Goal: Information Seeking & Learning: Learn about a topic

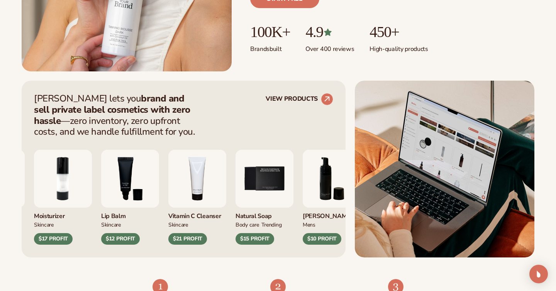
scroll to position [307, 0]
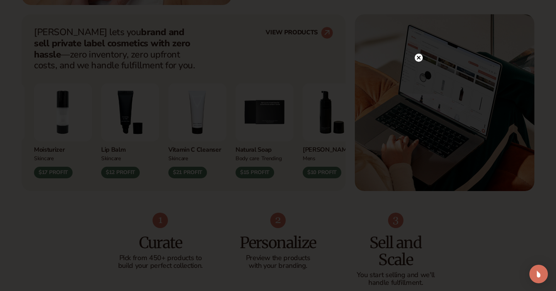
click at [418, 59] on icon at bounding box center [419, 58] width 4 height 4
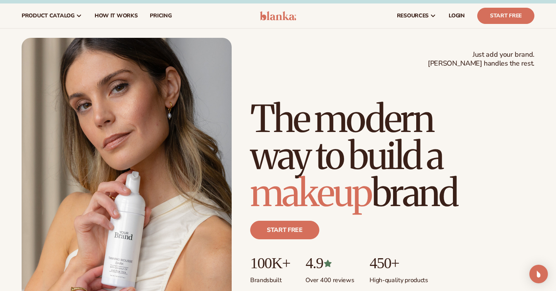
scroll to position [11, 0]
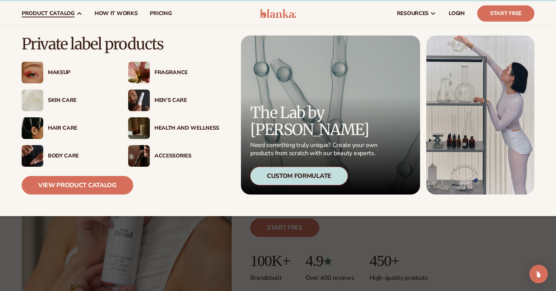
click at [136, 100] on img at bounding box center [139, 101] width 22 height 22
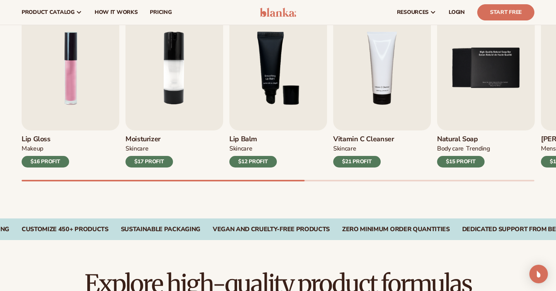
scroll to position [266, 0]
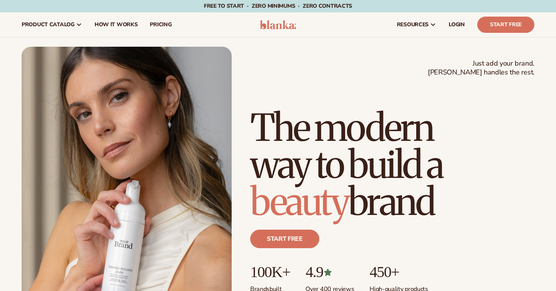
scroll to position [11, 0]
click at [158, 27] on span "pricing" at bounding box center [161, 25] width 22 height 6
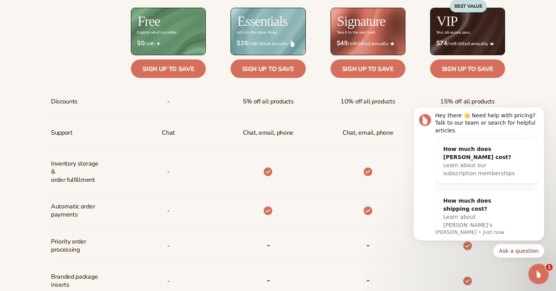
click at [541, 270] on icon "Open Intercom Messenger" at bounding box center [538, 273] width 13 height 13
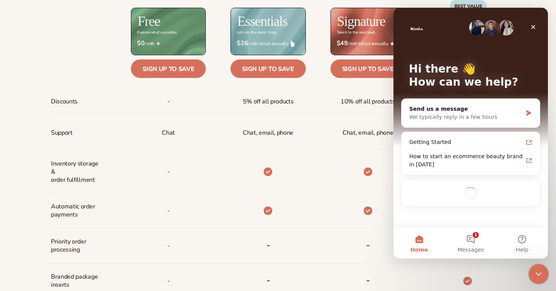
click at [541, 271] on icon "Close Intercom Messenger" at bounding box center [537, 273] width 9 height 9
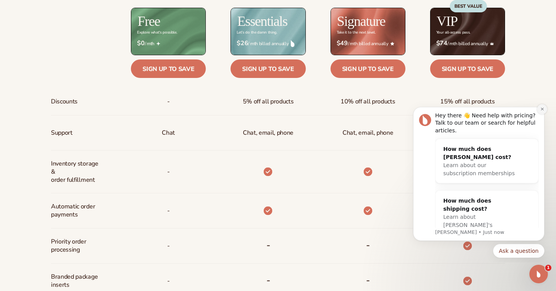
click at [543, 111] on icon "Dismiss notification" at bounding box center [543, 109] width 4 height 4
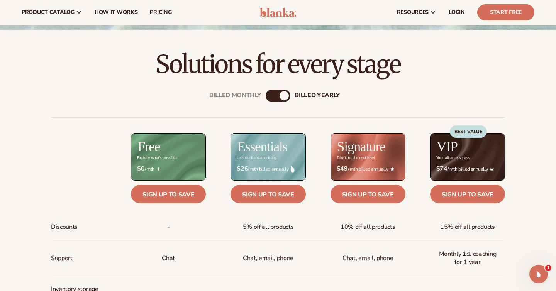
scroll to position [177, 0]
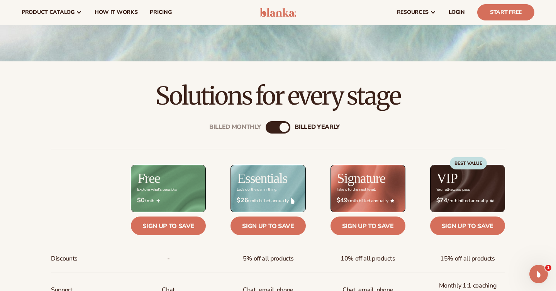
click at [281, 131] on div "billed Yearly" at bounding box center [284, 127] width 9 height 9
click at [280, 128] on div "billed Yearly" at bounding box center [284, 127] width 9 height 9
click at [271, 127] on div "Billed Monthly" at bounding box center [270, 127] width 9 height 9
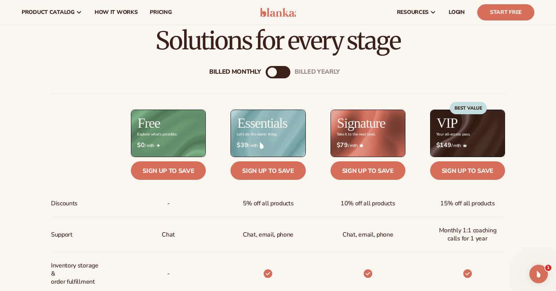
scroll to position [219, 0]
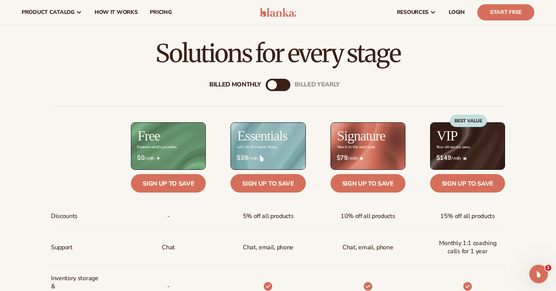
click at [283, 83] on div "billed Yearly" at bounding box center [285, 84] width 9 height 9
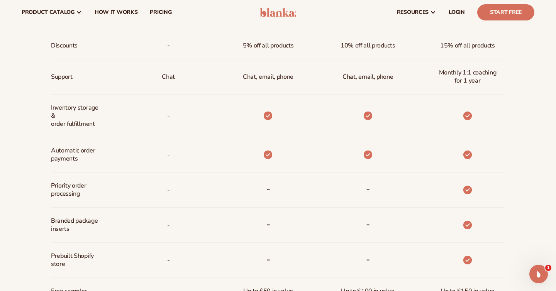
scroll to position [389, 0]
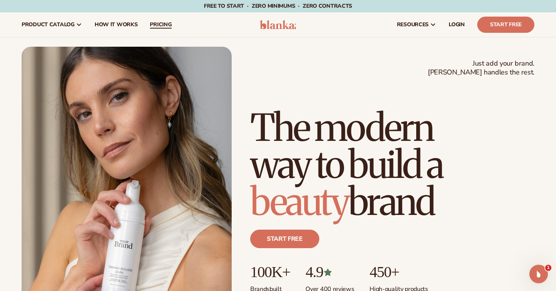
click at [168, 27] on span "pricing" at bounding box center [161, 25] width 22 height 6
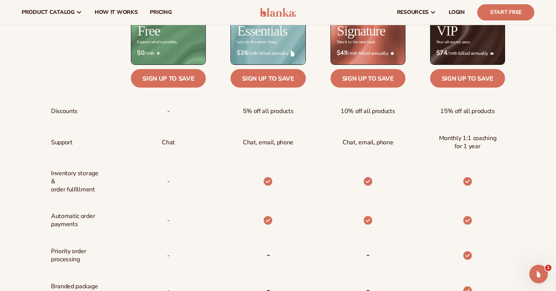
scroll to position [224, 0]
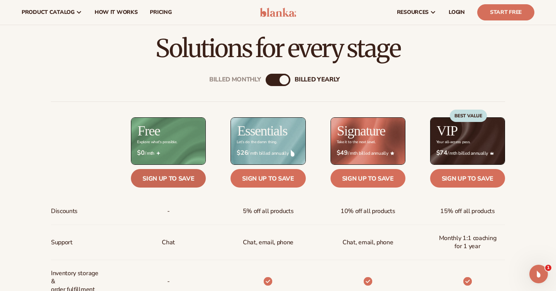
click at [184, 182] on link "Sign up to save" at bounding box center [168, 178] width 75 height 19
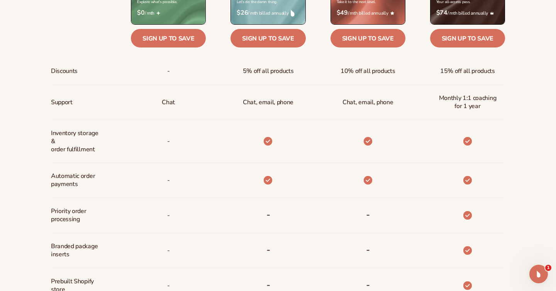
scroll to position [479, 0]
